Goal: Task Accomplishment & Management: Complete application form

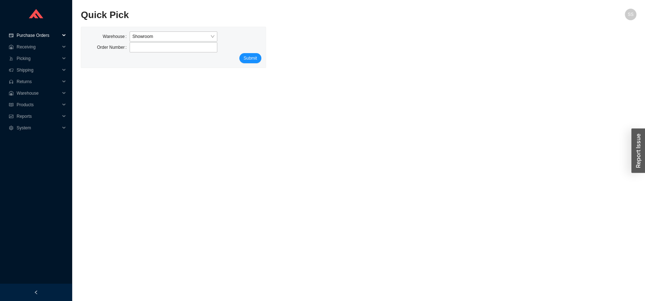
click at [30, 32] on span "Purchase Orders" at bounding box center [38, 36] width 43 height 12
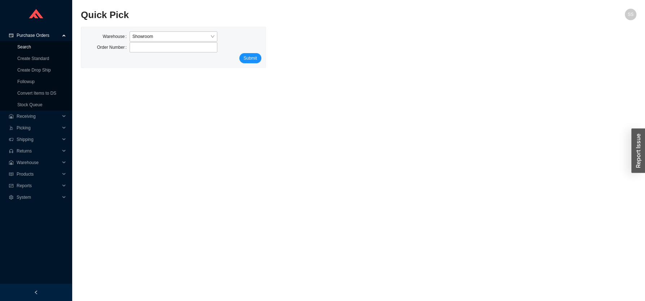
click at [22, 48] on link "Search" at bounding box center [24, 46] width 14 height 5
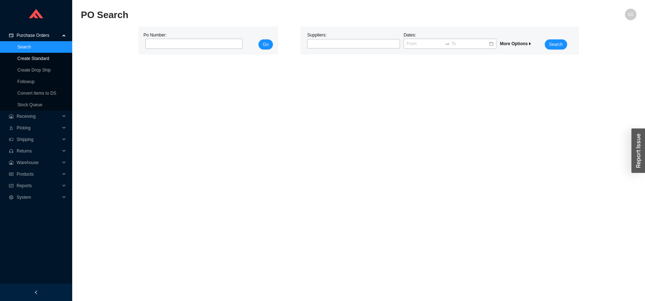
click at [39, 60] on link "Create Standard" at bounding box center [33, 58] width 32 height 5
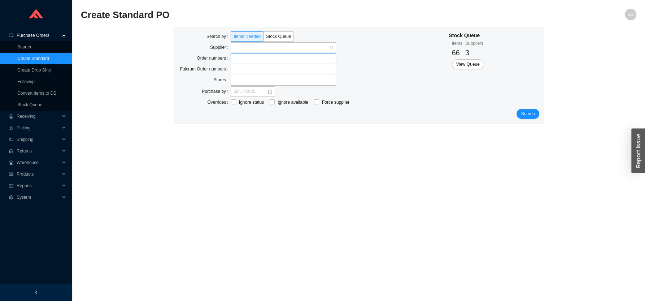
click at [243, 56] on label at bounding box center [283, 58] width 105 height 10
click at [237, 56] on input at bounding box center [234, 58] width 5 height 8
type input "940504"
click button "Search" at bounding box center [528, 114] width 22 height 10
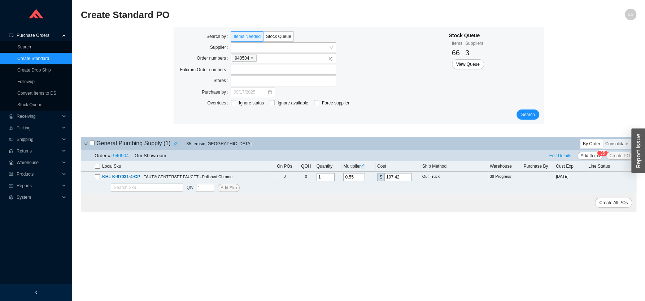
click at [96, 165] on input "checkbox" at bounding box center [97, 166] width 5 height 5
checkbox input "true"
click at [613, 206] on span "Create All POs" at bounding box center [613, 202] width 29 height 7
